Goal: Navigation & Orientation: Go to known website

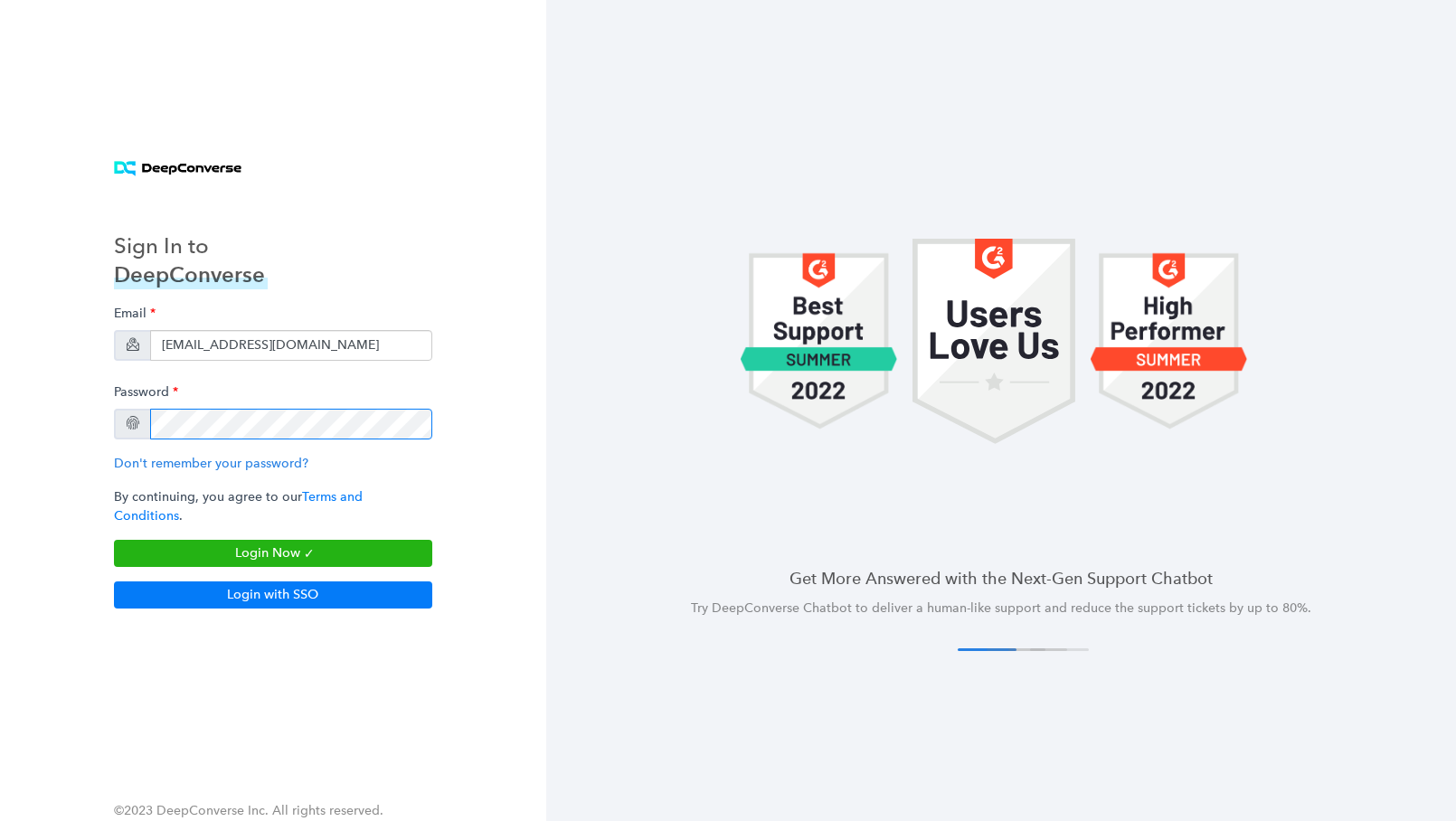
click at [109, 437] on div "Sign In to DeepConverse Email [EMAIL_ADDRESS][DOMAIN_NAME] Password Don't remem…" at bounding box center [273, 411] width 361 height 441
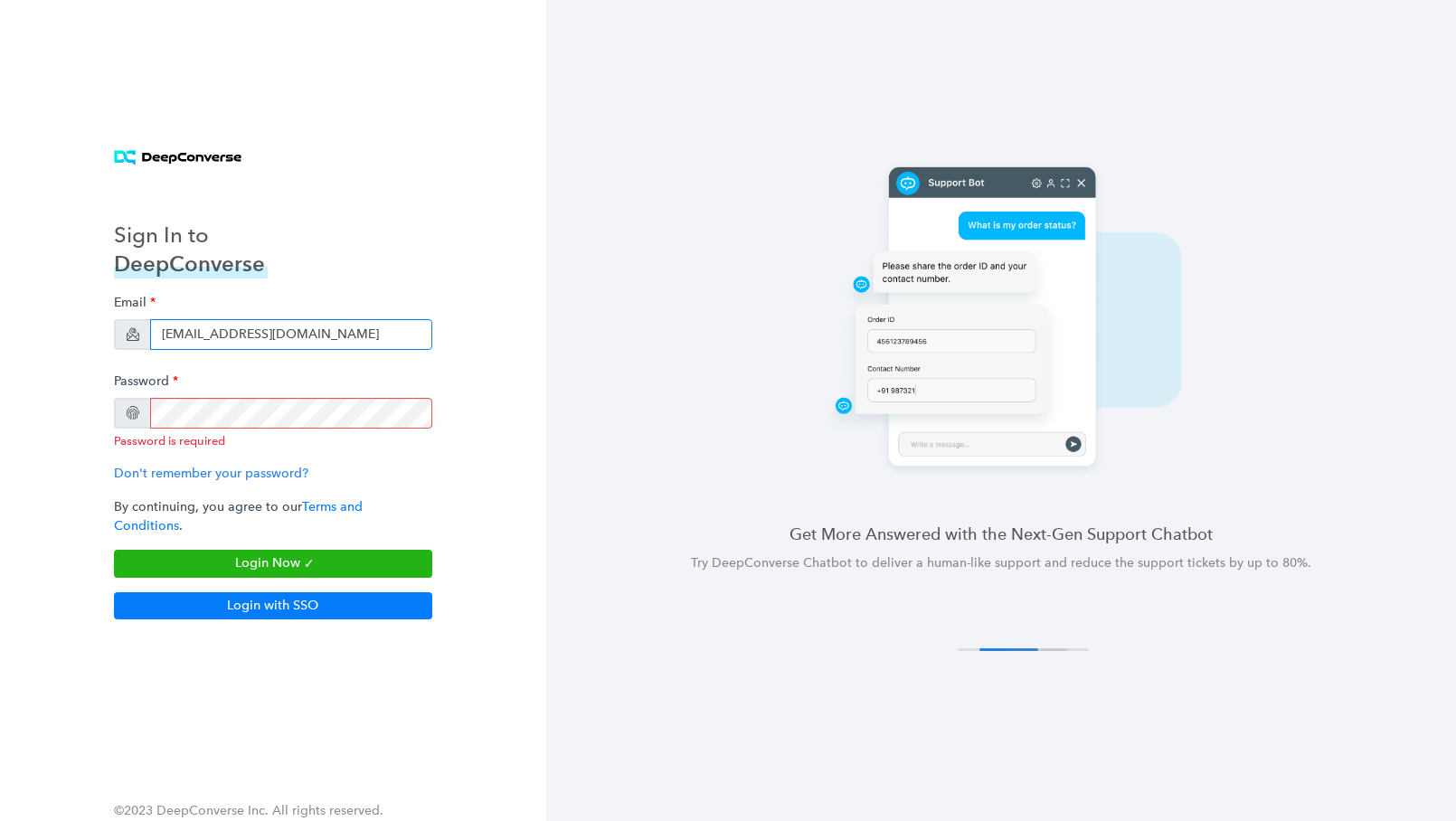
click at [156, 340] on input "[EMAIL_ADDRESS][DOMAIN_NAME]" at bounding box center [291, 334] width 282 height 31
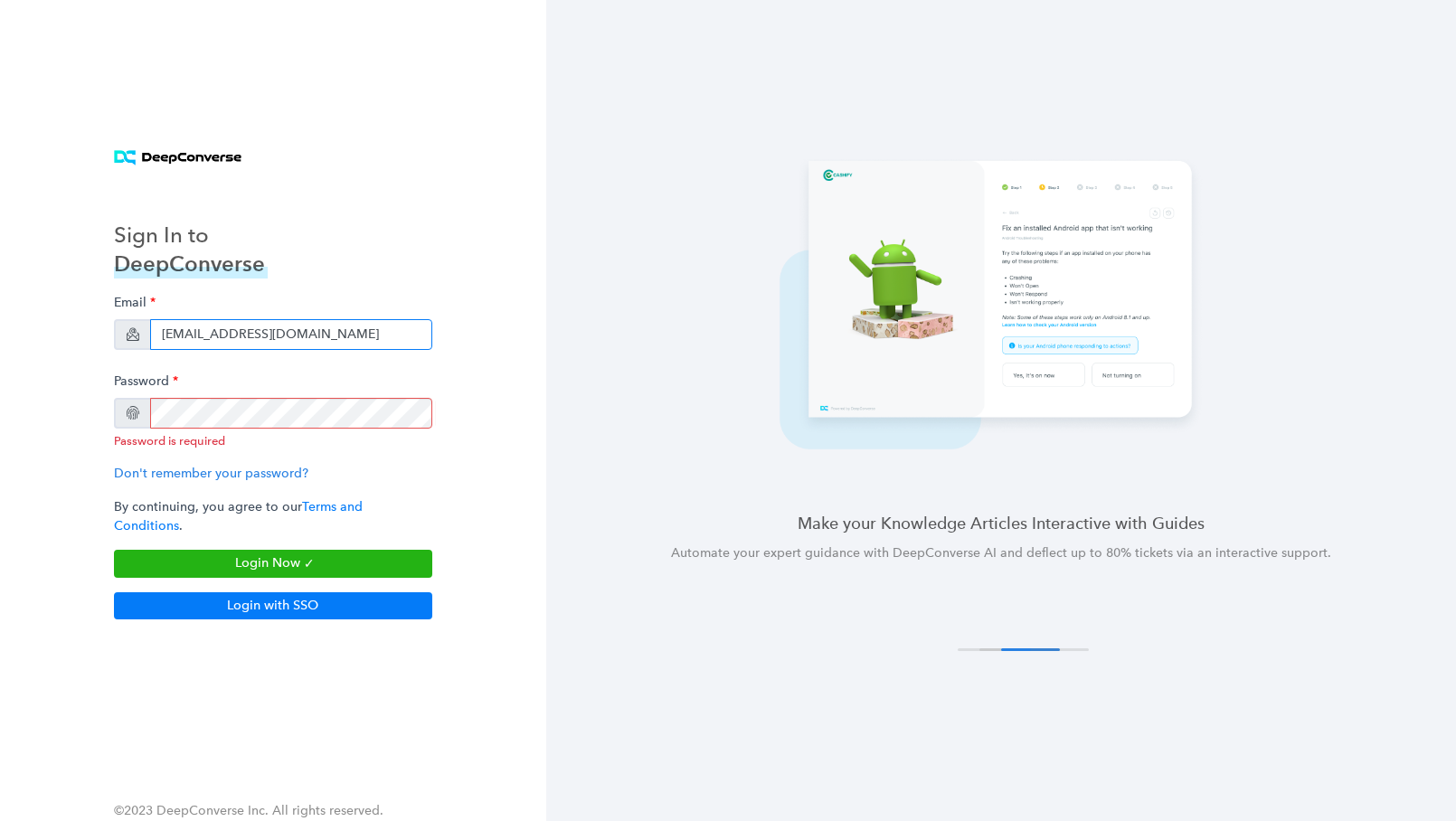
drag, startPoint x: 158, startPoint y: 341, endPoint x: 508, endPoint y: 375, distance: 351.6
click at [508, 375] on div "Sign In to DeepConverse Email preshin+gotrg@deepconverse.com Password Password …" at bounding box center [273, 410] width 546 height 821
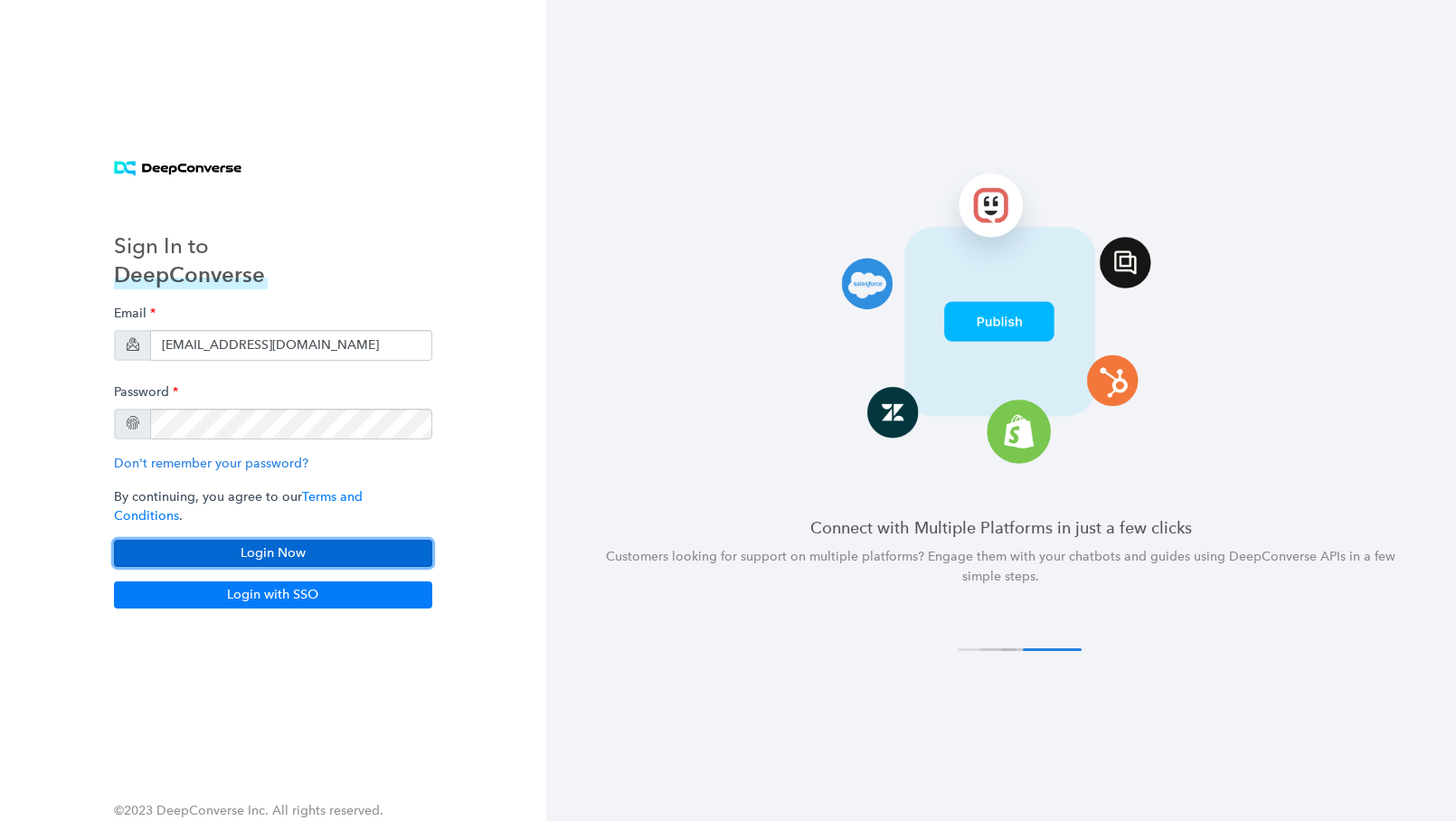
click at [248, 540] on button "Login Now" at bounding box center [273, 553] width 318 height 27
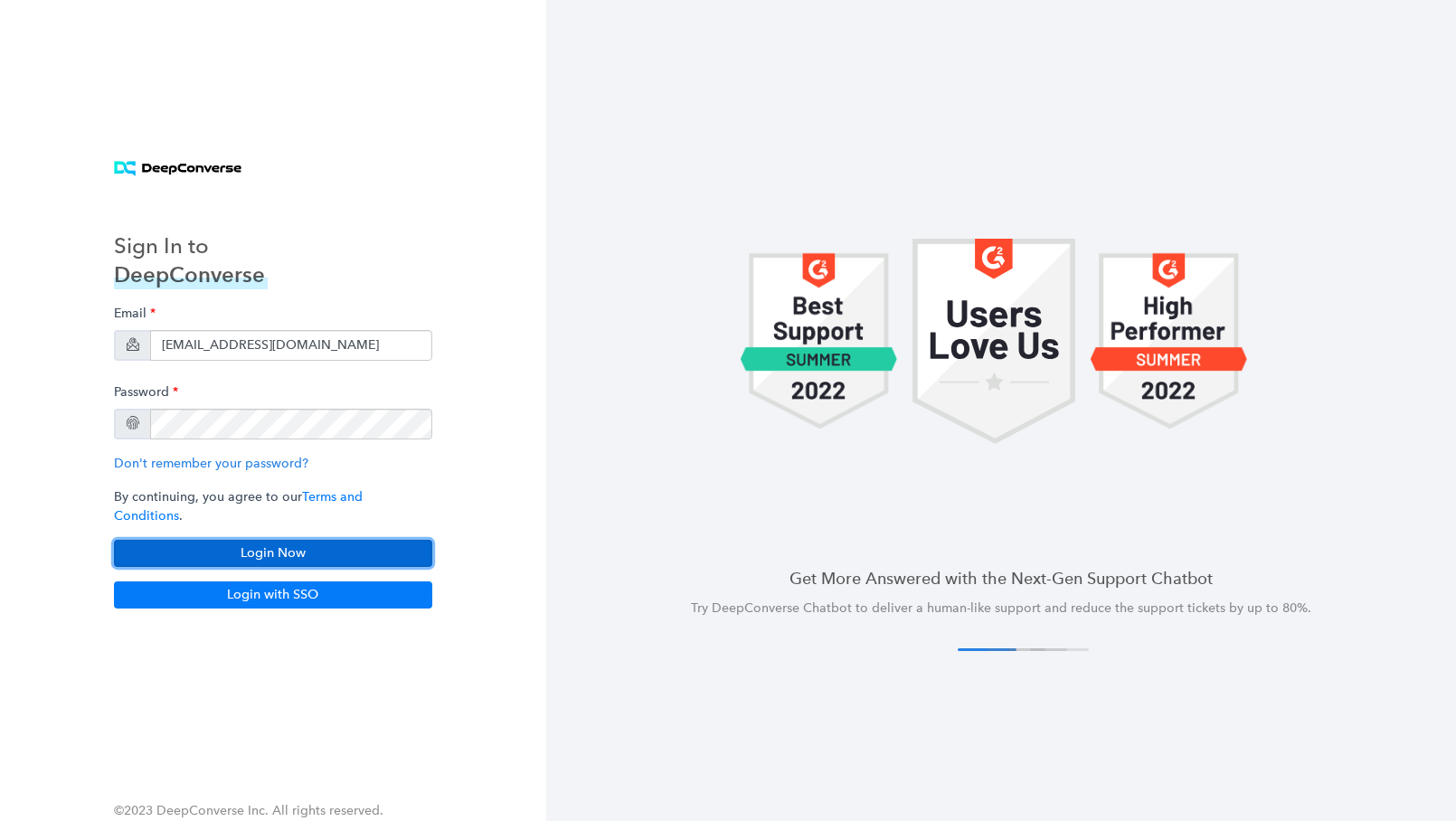
click at [224, 540] on button "Login Now" at bounding box center [273, 553] width 318 height 27
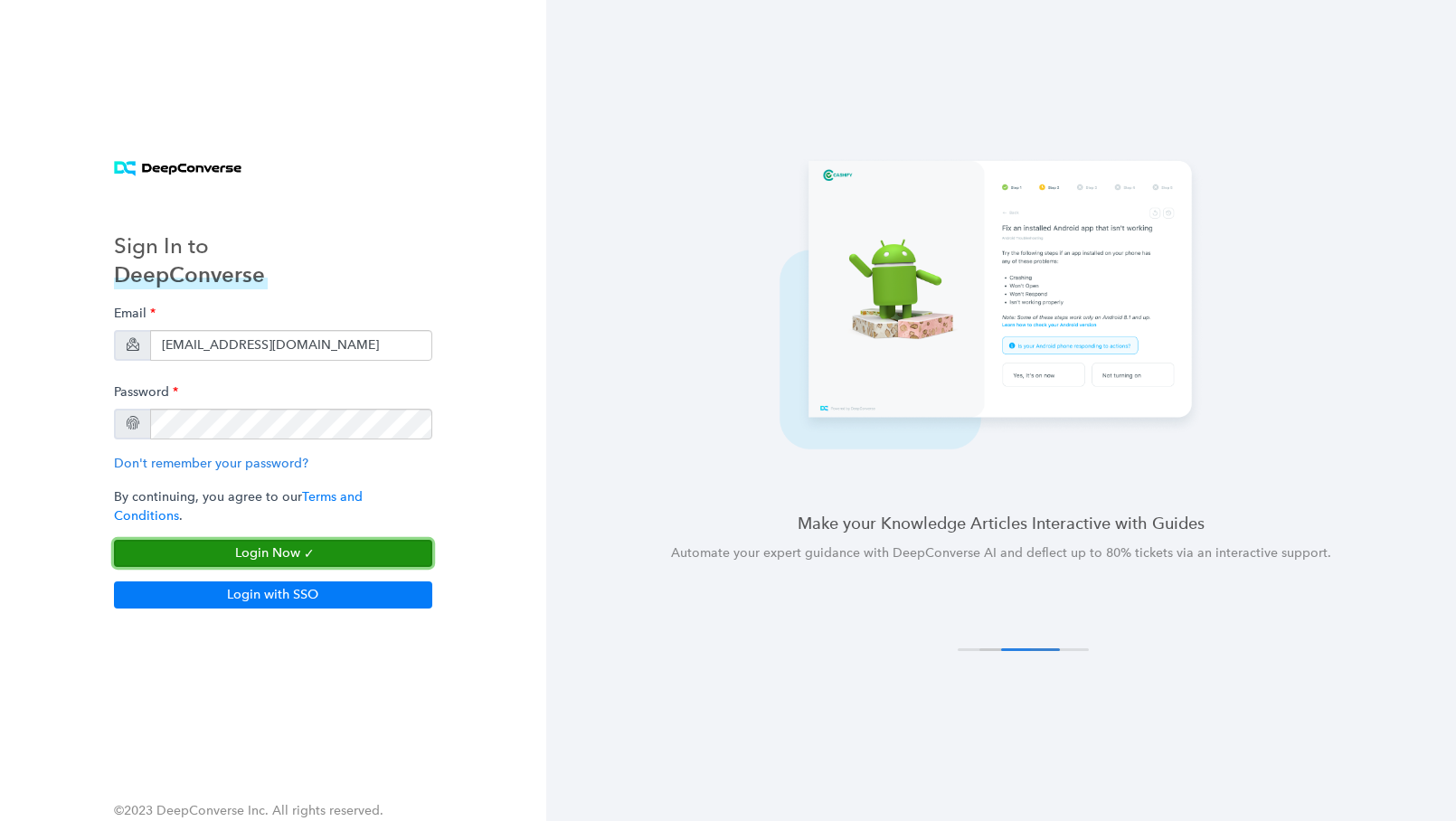
click at [224, 541] on button "Login Now" at bounding box center [273, 553] width 318 height 27
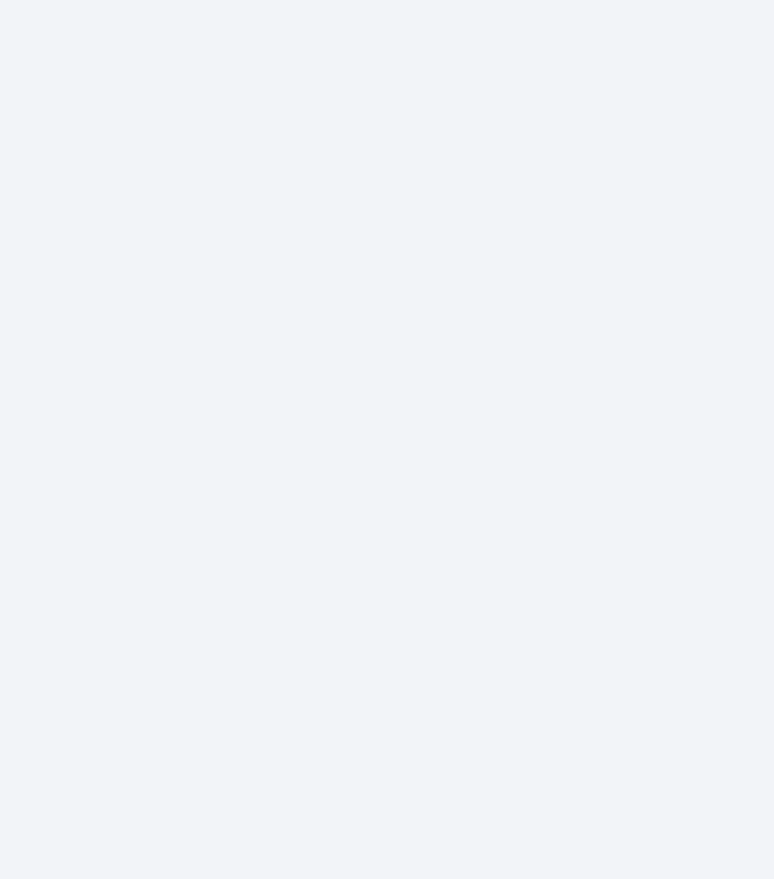
click at [283, 350] on body at bounding box center [387, 439] width 774 height 879
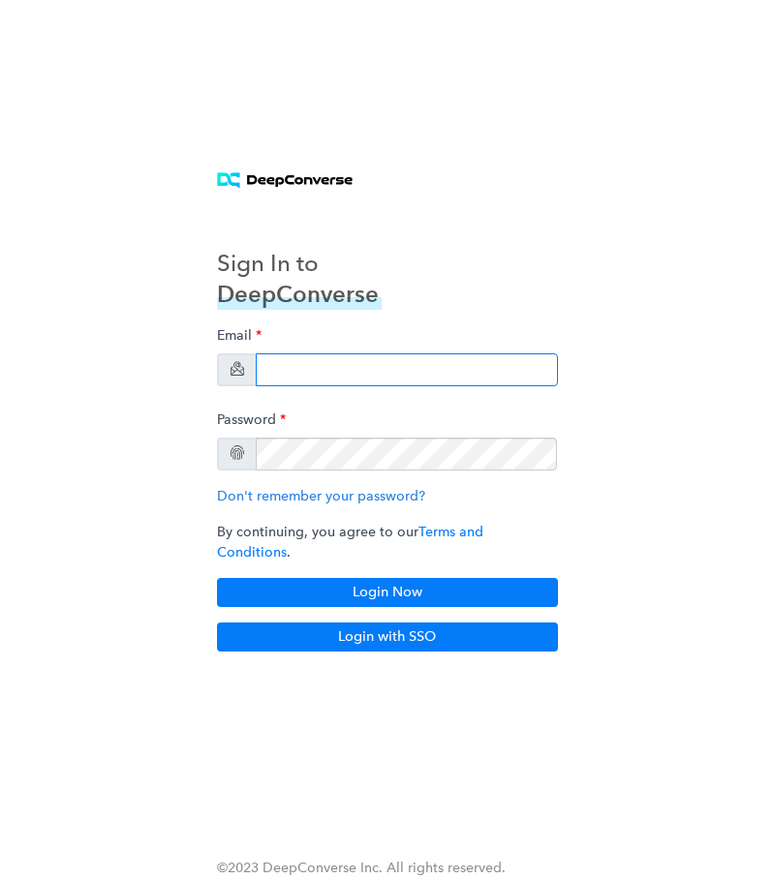
click at [382, 381] on input "email" at bounding box center [407, 369] width 302 height 33
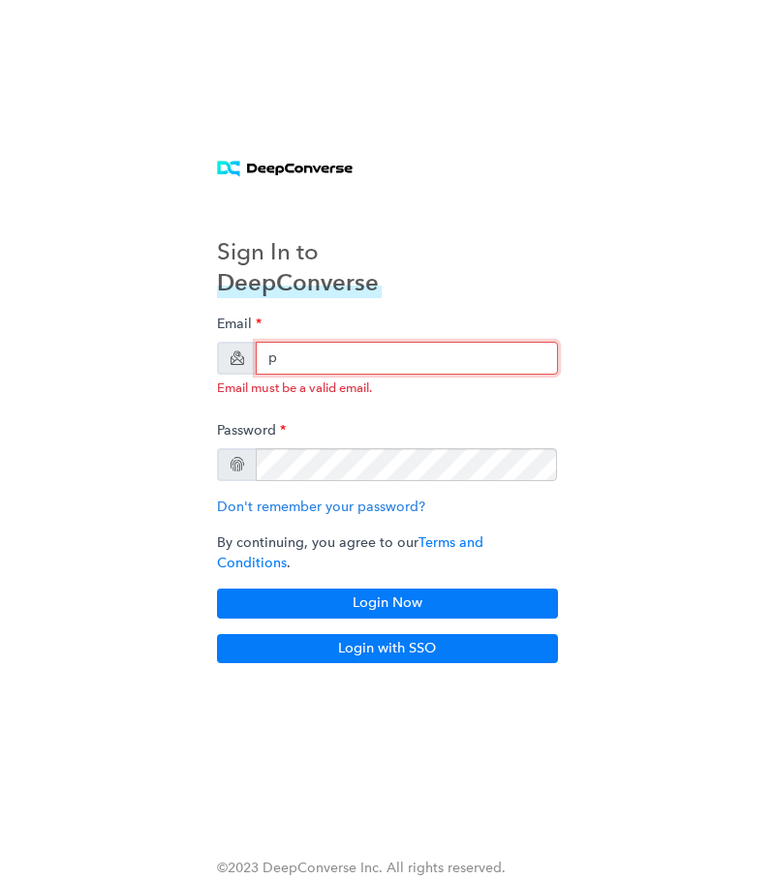
type input "p"
click at [313, 371] on input "p" at bounding box center [407, 358] width 302 height 33
paste input "[EMAIL_ADDRESS][DOMAIN_NAME]"
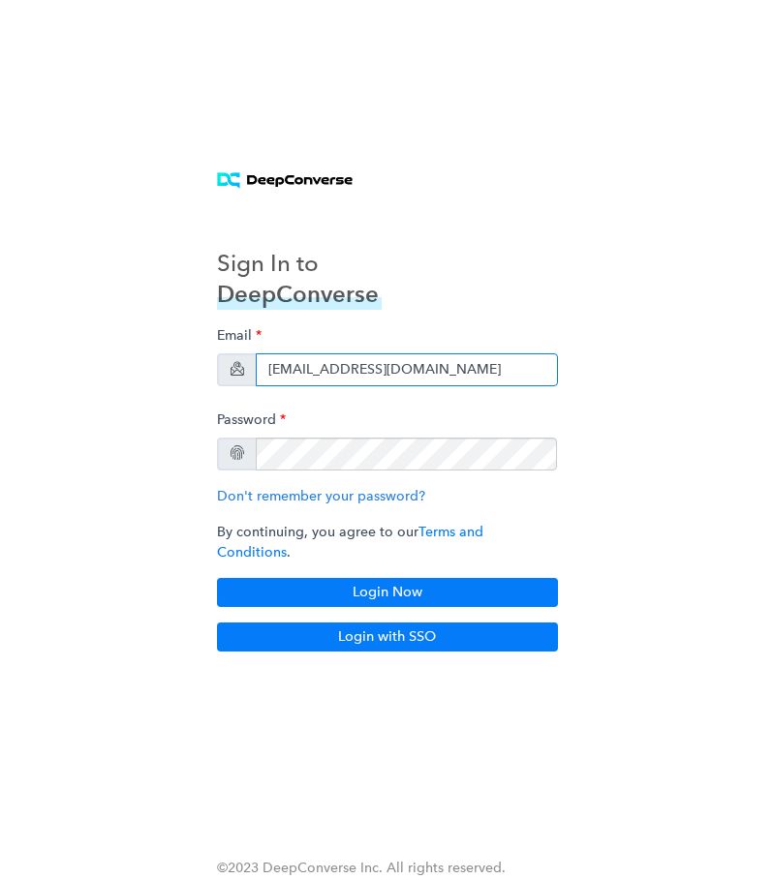
type input "[EMAIL_ADDRESS][DOMAIN_NAME]"
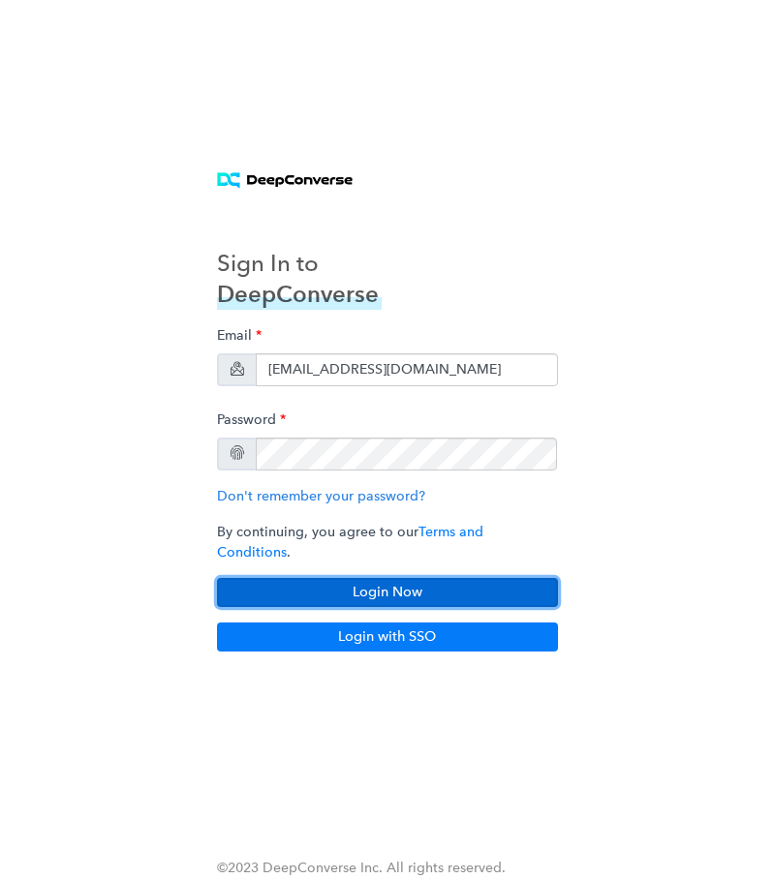
click at [295, 578] on button "Login Now" at bounding box center [387, 592] width 341 height 29
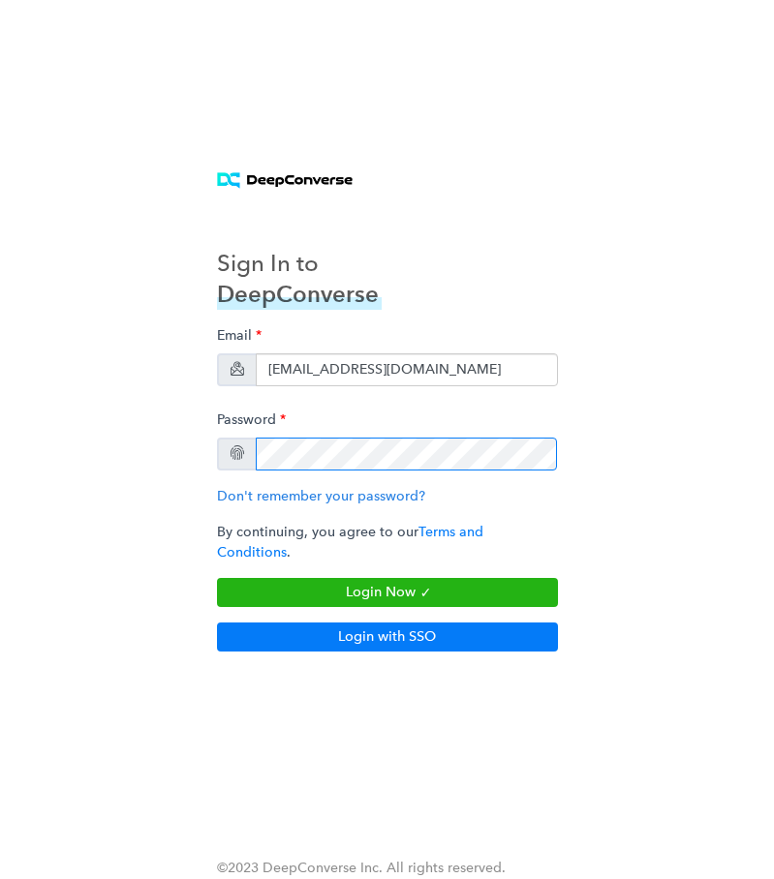
click at [236, 461] on div at bounding box center [387, 454] width 341 height 33
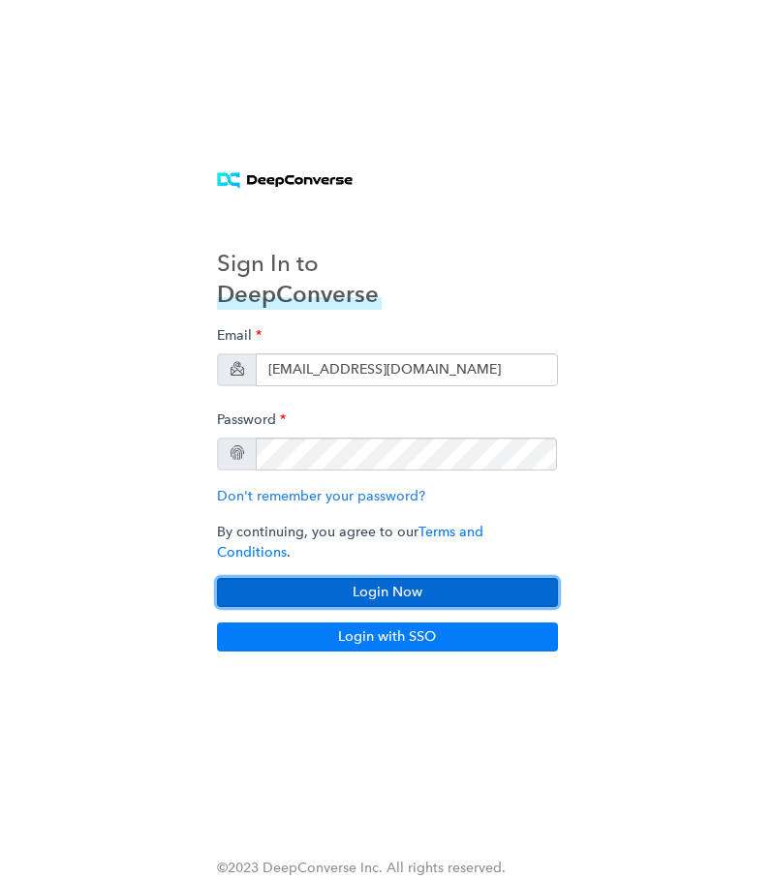
click at [352, 590] on button "Login Now" at bounding box center [387, 592] width 341 height 29
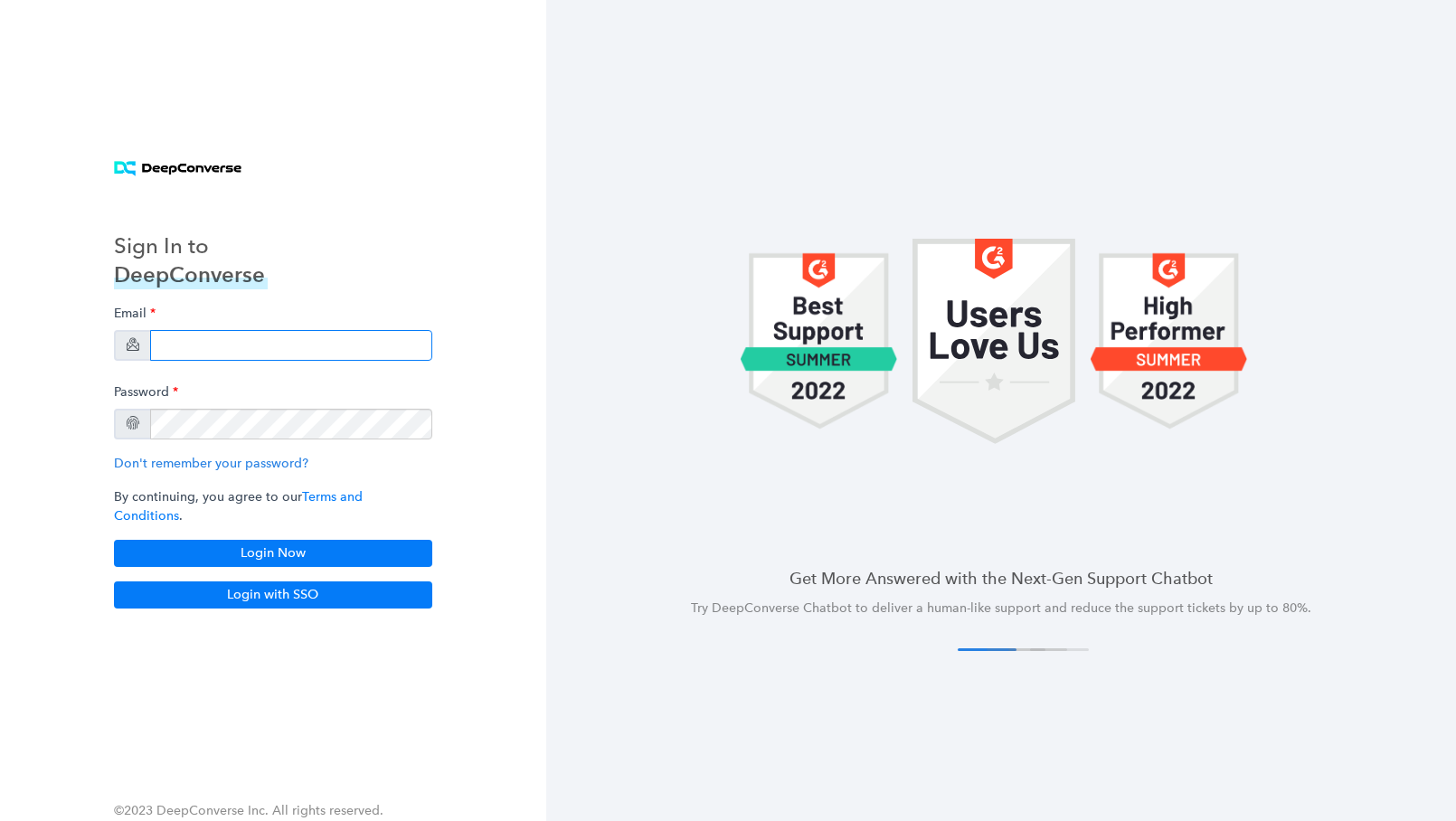
click at [218, 351] on input "email" at bounding box center [291, 345] width 282 height 31
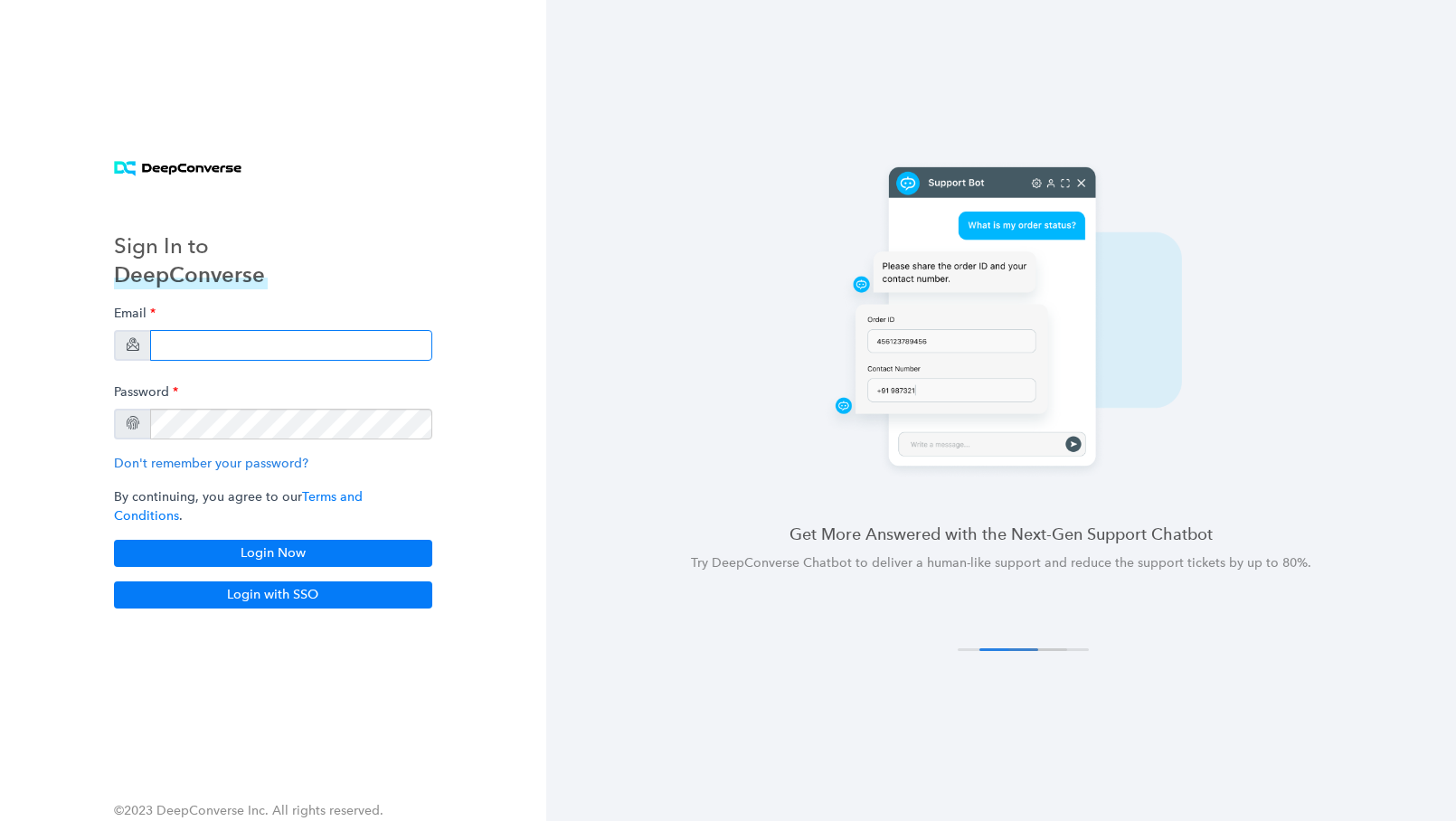
click at [177, 349] on input "email" at bounding box center [291, 345] width 282 height 31
paste input "[EMAIL_ADDRESS][DOMAIN_NAME]"
type input "[EMAIL_ADDRESS][DOMAIN_NAME]"
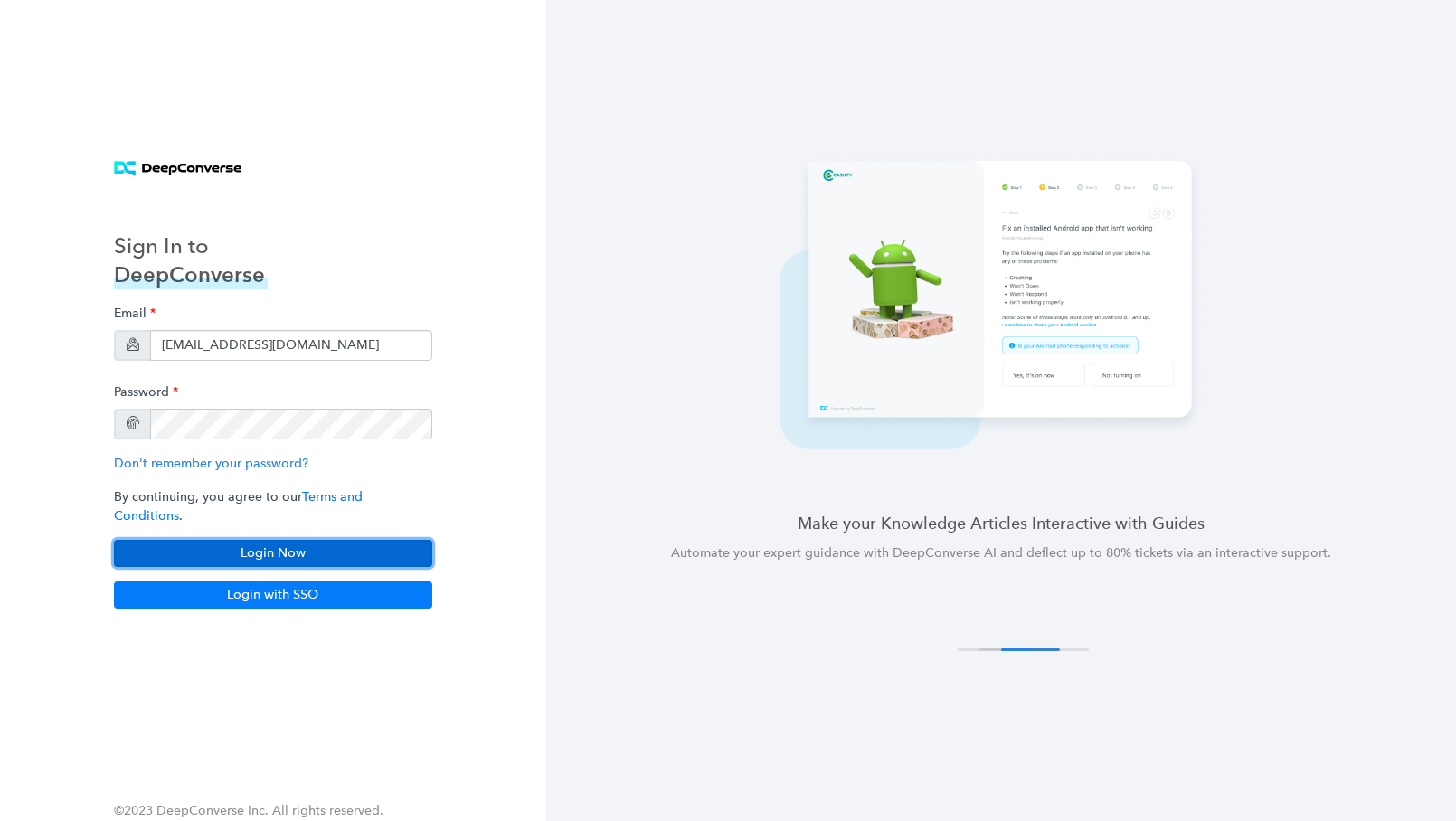
click at [249, 540] on button "Login Now" at bounding box center [273, 553] width 318 height 27
